Goal: Task Accomplishment & Management: Manage account settings

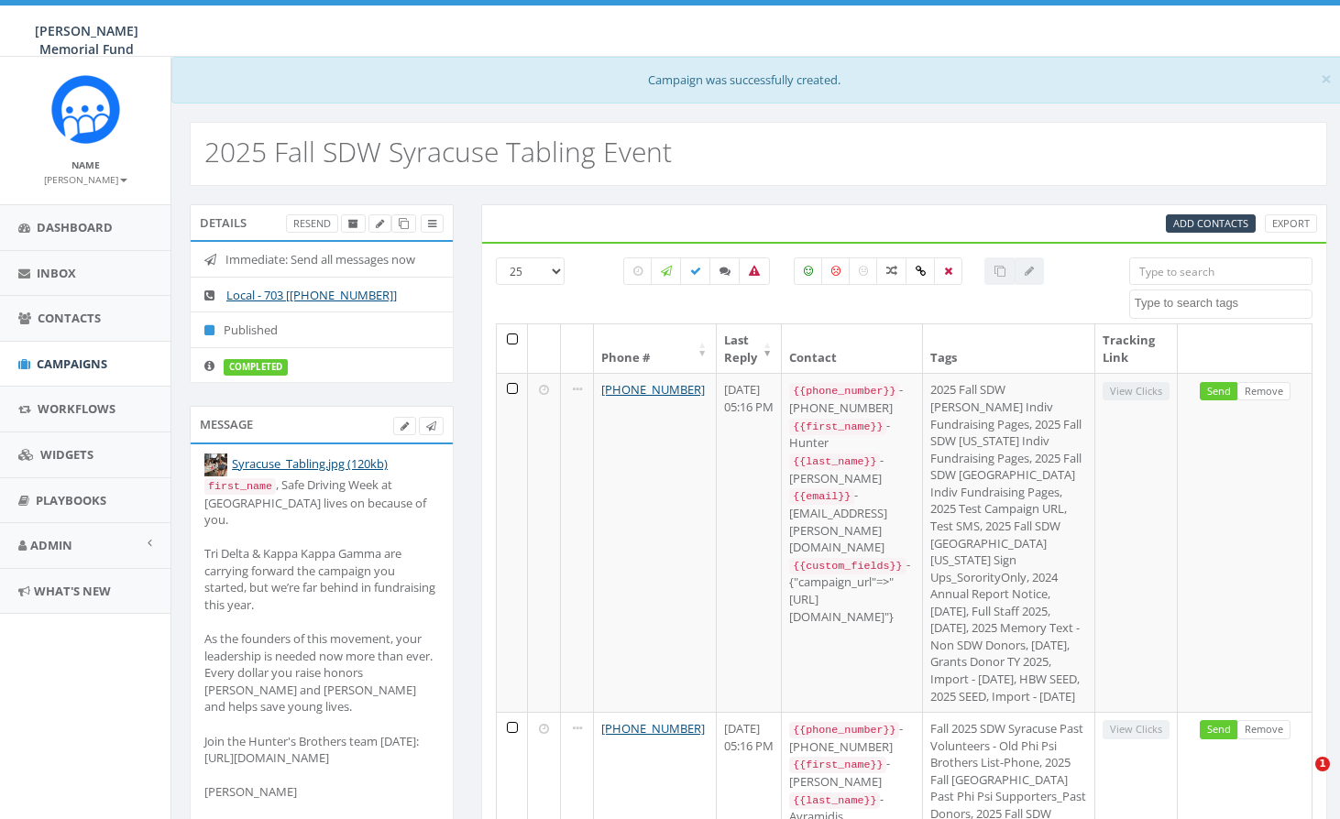
select select
click at [70, 363] on span "Campaigns" at bounding box center [72, 364] width 71 height 16
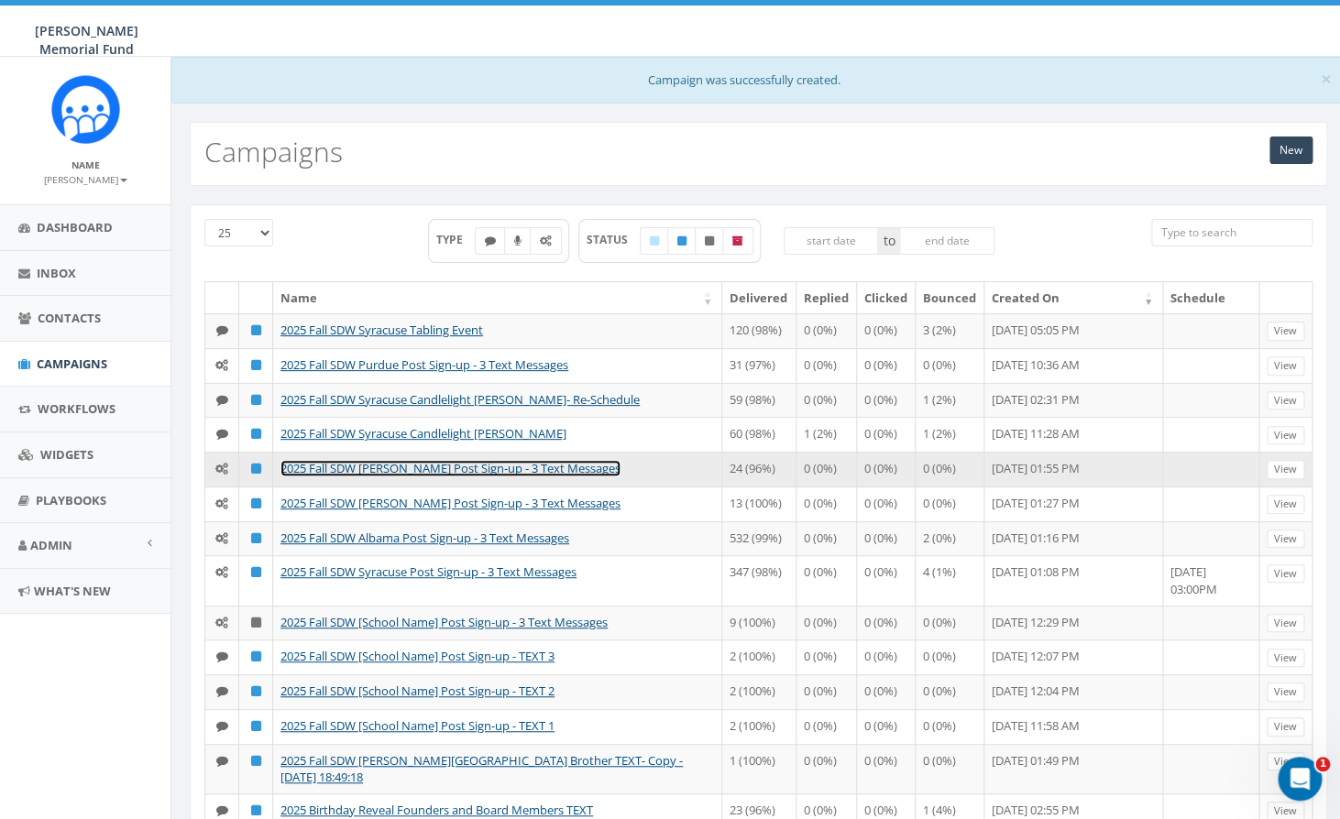
click at [374, 476] on link "2025 Fall SDW [PERSON_NAME] Post Sign-up - 3 Text Messages" at bounding box center [450, 468] width 340 height 16
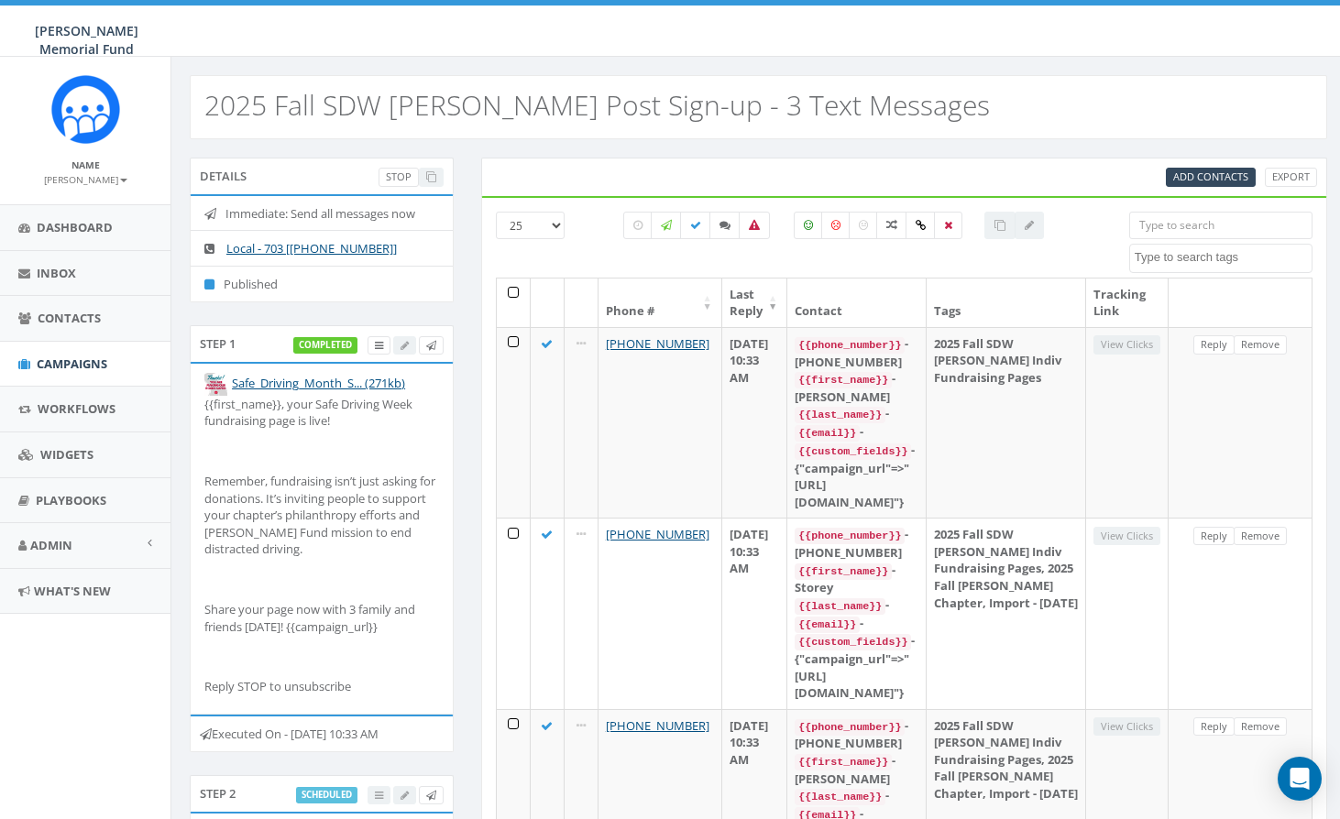
select select
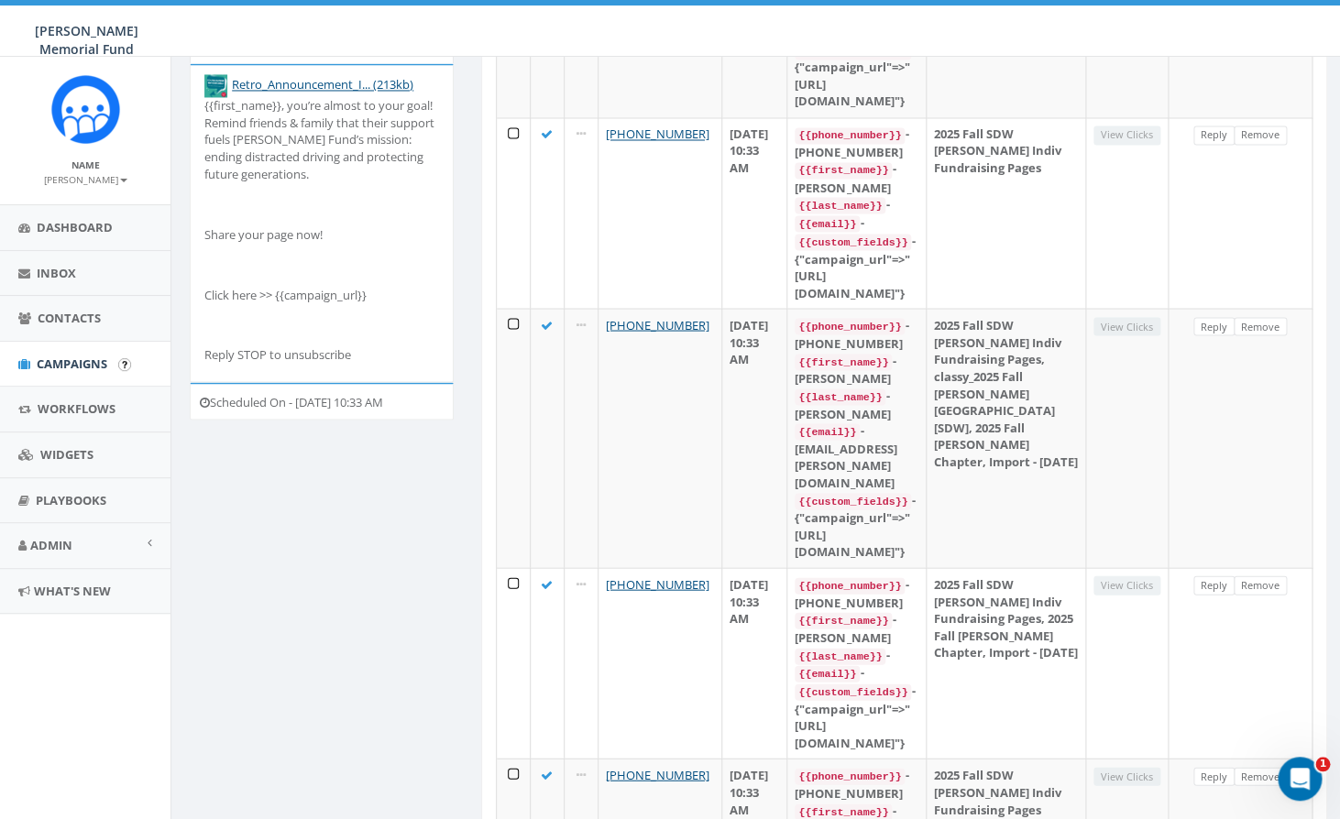
scroll to position [1175, 0]
